Goal: Check status: Check status

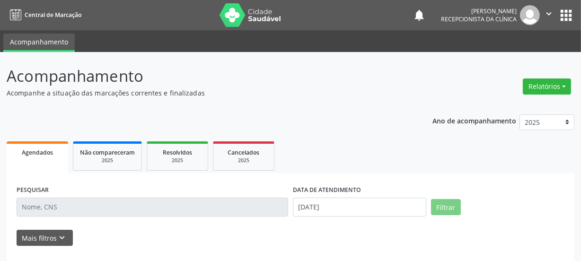
click at [90, 170] on link "Não compareceram 2025" at bounding box center [107, 155] width 69 height 29
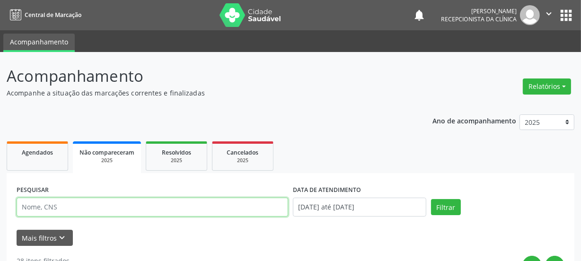
click at [55, 205] on input "text" at bounding box center [152, 207] width 271 height 19
type input "706304711913476"
click at [431, 199] on button "Filtrar" at bounding box center [446, 207] width 30 height 16
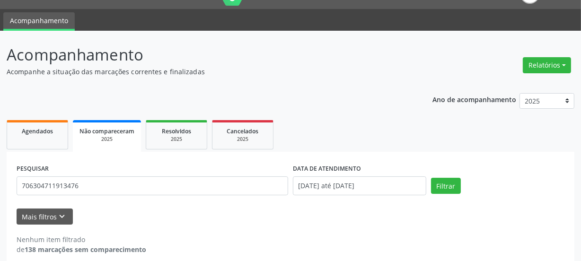
scroll to position [31, 0]
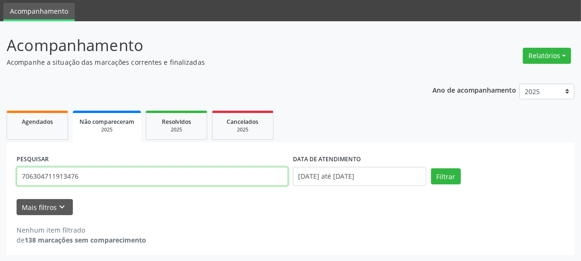
drag, startPoint x: 87, startPoint y: 175, endPoint x: 0, endPoint y: 212, distance: 95.1
click at [0, 212] on div "Acompanhamento Acompanhe a situação das marcações correntes e finalizadas Relat…" at bounding box center [290, 141] width 581 height 240
type input "706304711913476"
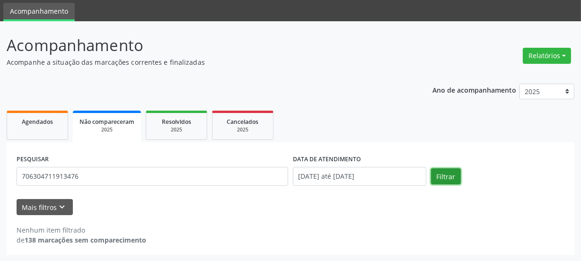
click at [443, 182] on button "Filtrar" at bounding box center [446, 176] width 30 height 16
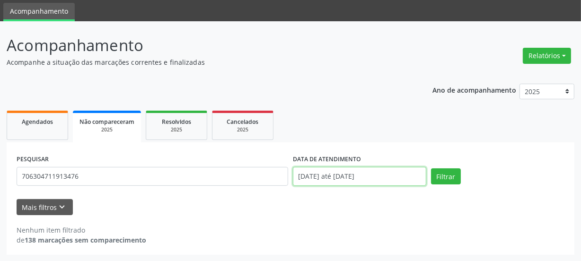
click at [390, 168] on input "[DATE] até [DATE]" at bounding box center [359, 176] width 133 height 19
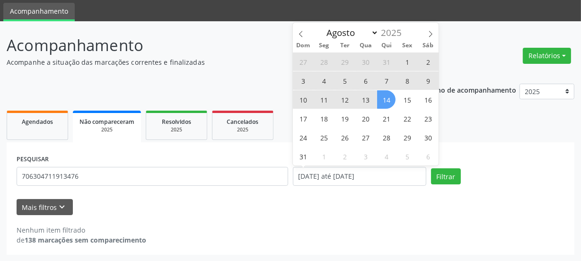
click at [385, 100] on span "14" at bounding box center [386, 99] width 18 height 18
type input "[DATE]"
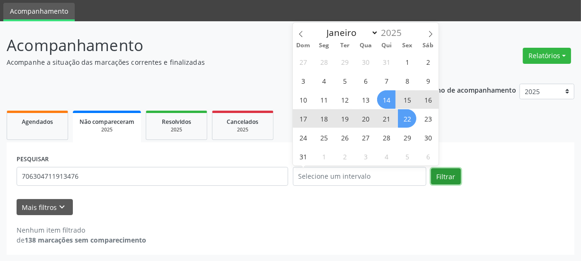
click at [451, 175] on button "Filtrar" at bounding box center [446, 176] width 30 height 16
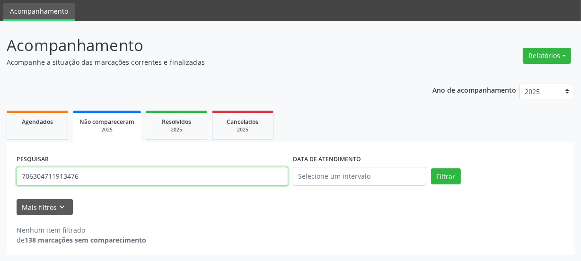
click at [47, 166] on div "PESQUISAR 706304711913476" at bounding box center [152, 172] width 276 height 40
type input "7"
type input "[PERSON_NAME]"
click at [431, 168] on button "Filtrar" at bounding box center [446, 176] width 30 height 16
drag, startPoint x: 95, startPoint y: 175, endPoint x: 0, endPoint y: 185, distance: 95.5
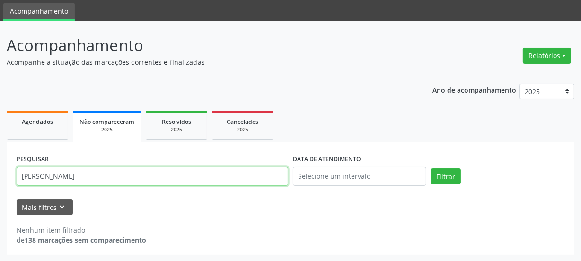
click at [0, 185] on div "Acompanhamento Acompanhe a situação das marcações correntes e finalizadas Relat…" at bounding box center [290, 141] width 581 height 240
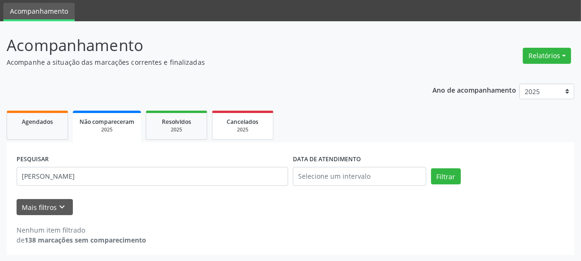
click at [267, 130] on link "Cancelados 2025" at bounding box center [242, 125] width 61 height 29
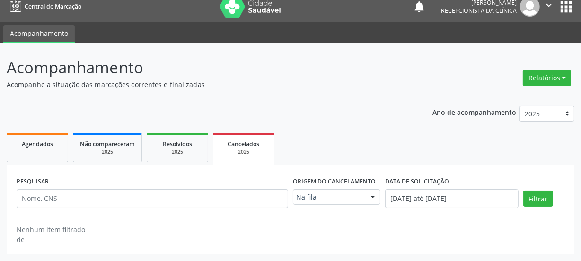
scroll to position [8, 0]
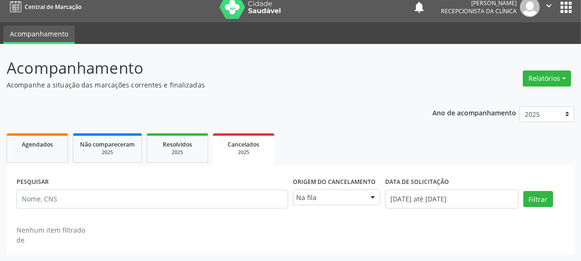
click at [268, 136] on link "Cancelados 2025" at bounding box center [243, 149] width 61 height 32
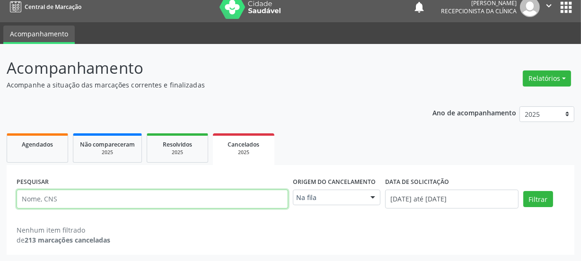
click at [86, 198] on input "text" at bounding box center [152, 199] width 271 height 19
paste input "[PERSON_NAME]"
type input "[PERSON_NAME]"
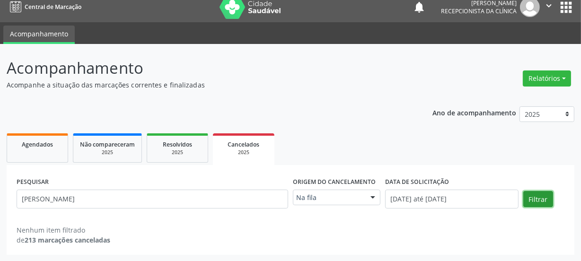
click at [549, 197] on button "Filtrar" at bounding box center [538, 199] width 30 height 16
click at [173, 155] on div "2025" at bounding box center [177, 152] width 47 height 7
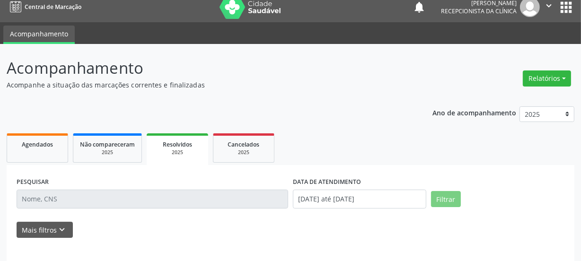
click at [144, 194] on input "text" at bounding box center [152, 199] width 271 height 19
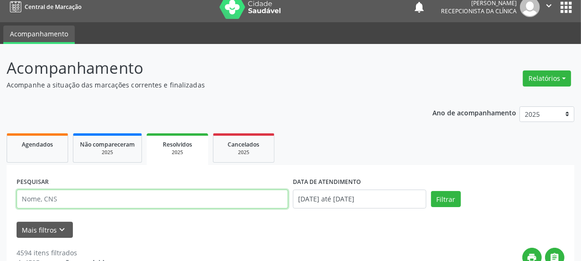
drag, startPoint x: 130, startPoint y: 197, endPoint x: 122, endPoint y: 199, distance: 8.2
click at [125, 199] on input "text" at bounding box center [152, 199] width 271 height 19
paste input "[PERSON_NAME]"
type input "[PERSON_NAME]"
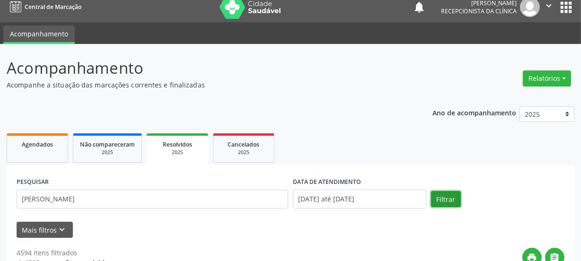
click at [441, 203] on button "Filtrar" at bounding box center [446, 199] width 30 height 16
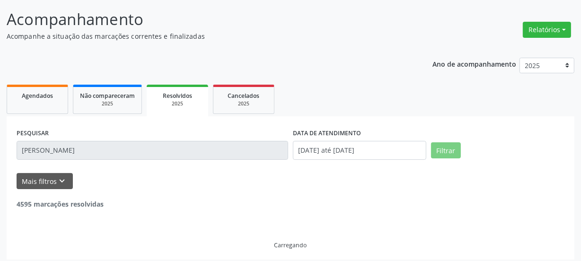
scroll to position [61, 0]
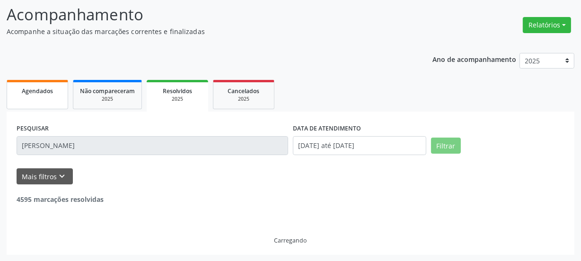
click at [41, 92] on span "Agendados" at bounding box center [37, 91] width 31 height 8
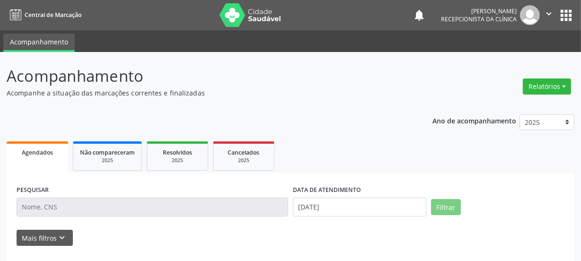
scroll to position [52, 0]
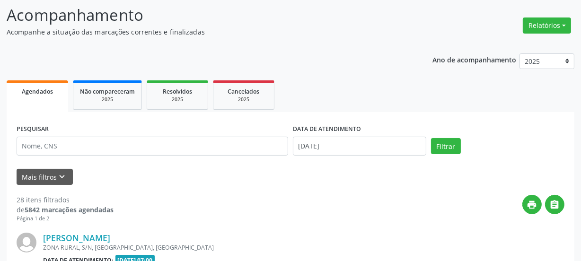
scroll to position [61, 0]
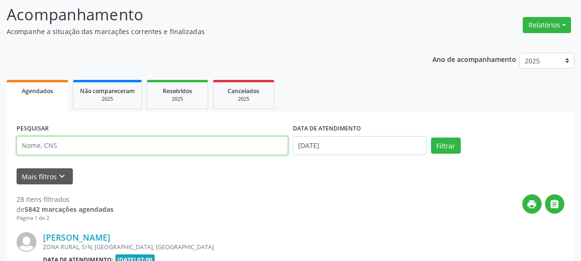
click at [65, 141] on input "text" at bounding box center [152, 145] width 271 height 19
type input "706304711913476"
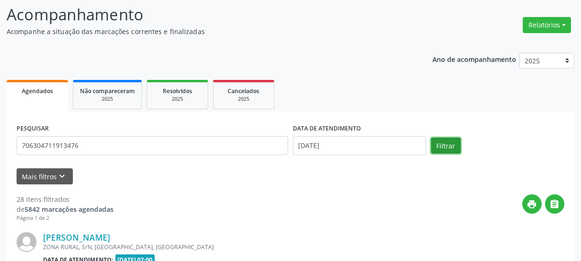
click at [436, 148] on button "Filtrar" at bounding box center [446, 146] width 30 height 16
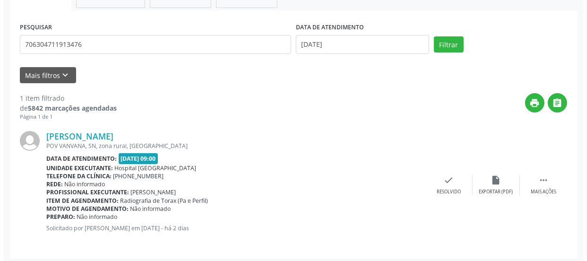
scroll to position [166, 0]
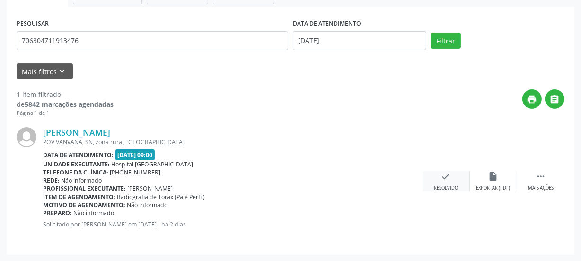
click at [443, 185] on div "Resolvido" at bounding box center [446, 188] width 24 height 7
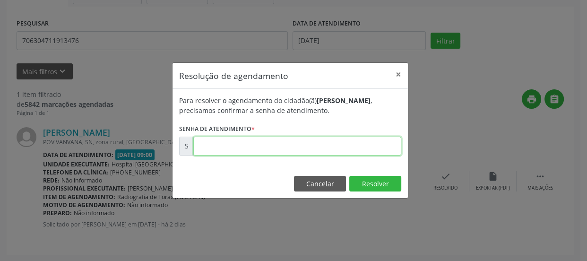
click at [292, 149] on input "text" at bounding box center [297, 146] width 208 height 19
type input "00171425"
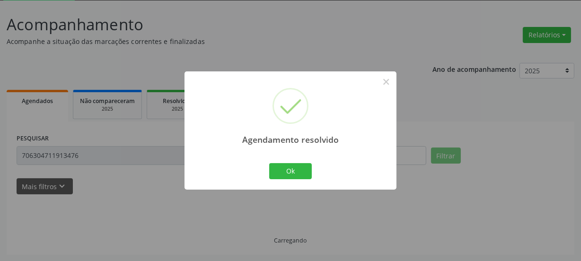
scroll to position [31, 0]
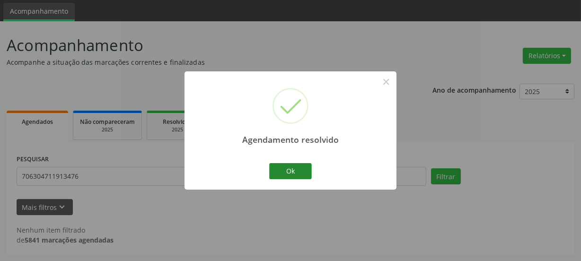
click at [286, 163] on div "Ok Cancel" at bounding box center [290, 171] width 47 height 20
click at [288, 168] on button "Ok" at bounding box center [290, 171] width 43 height 16
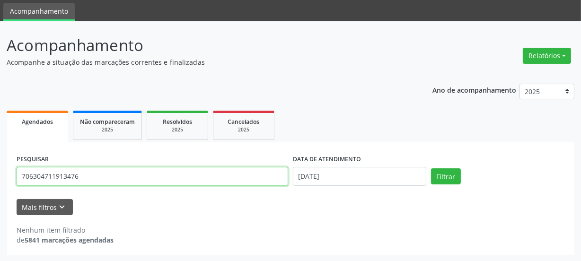
drag, startPoint x: 80, startPoint y: 175, endPoint x: 0, endPoint y: 206, distance: 85.8
click at [0, 193] on div "Acompanhamento Acompanhe a situação das marcações correntes e finalizadas Relat…" at bounding box center [290, 141] width 581 height 240
type input "709005859786016"
click at [431, 168] on button "Filtrar" at bounding box center [446, 176] width 30 height 16
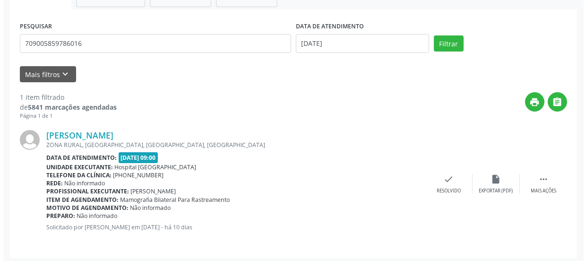
scroll to position [166, 0]
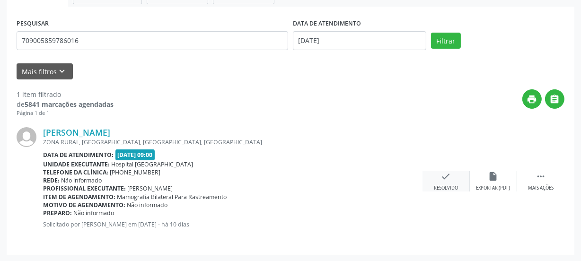
drag, startPoint x: 466, startPoint y: 171, endPoint x: 456, endPoint y: 170, distance: 9.9
click at [456, 171] on div "check Resolvido" at bounding box center [445, 181] width 47 height 20
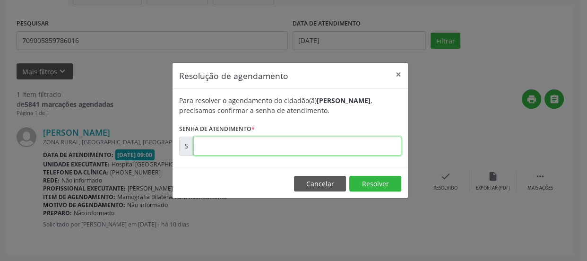
click at [307, 147] on input "text" at bounding box center [297, 146] width 208 height 19
type input "00169531"
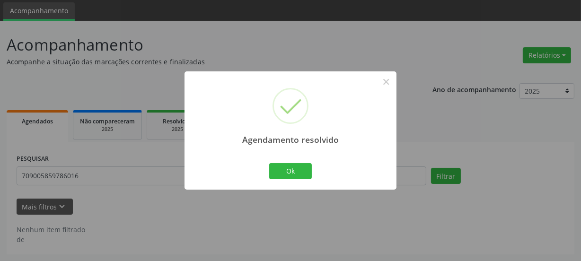
scroll to position [31, 0]
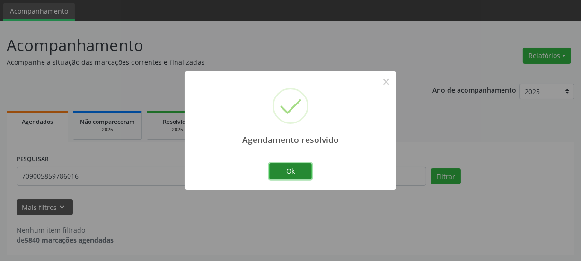
click at [288, 170] on button "Ok" at bounding box center [290, 171] width 43 height 16
